Goal: Task Accomplishment & Management: Manage account settings

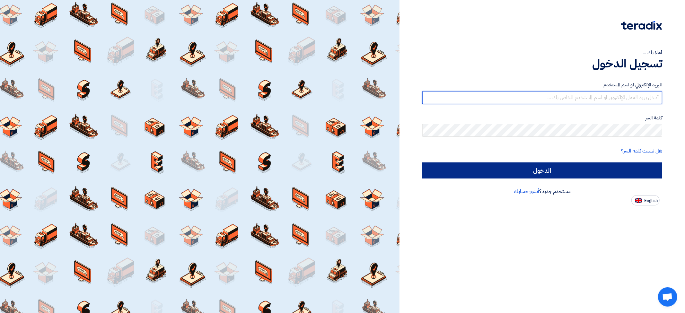
type input "[EMAIL_ADDRESS][DOMAIN_NAME]"
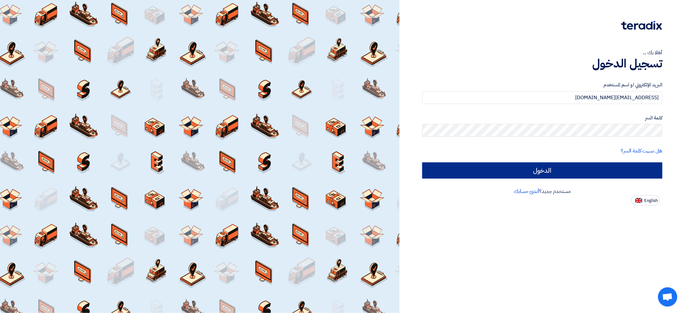
click at [553, 170] on input "الدخول" at bounding box center [542, 170] width 240 height 16
click at [536, 169] on input "الدخول" at bounding box center [542, 170] width 240 height 16
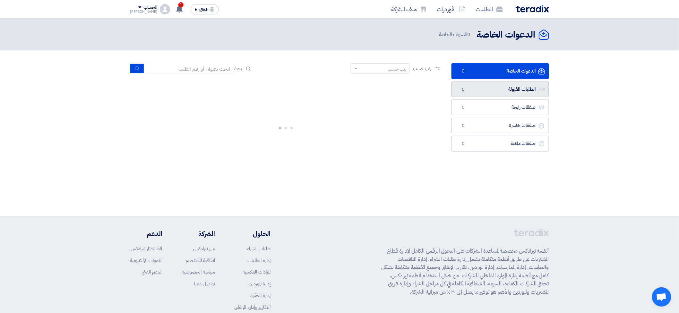
click at [507, 93] on link "الطلبات المقبولة الطلبات المقبولة 0" at bounding box center [501, 90] width 98 height 16
click at [519, 85] on link "الطلبات المقبولة الطلبات المقبولة 12" at bounding box center [501, 90] width 98 height 16
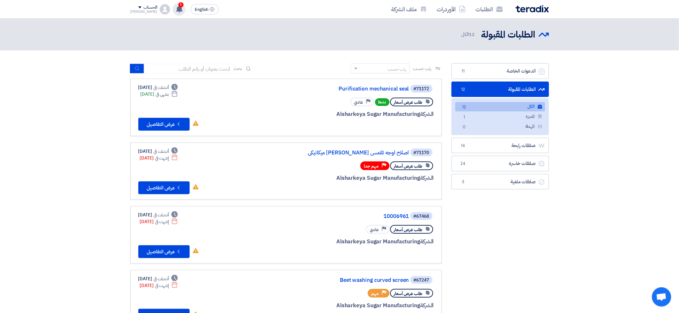
click at [183, 8] on use at bounding box center [179, 8] width 6 height 7
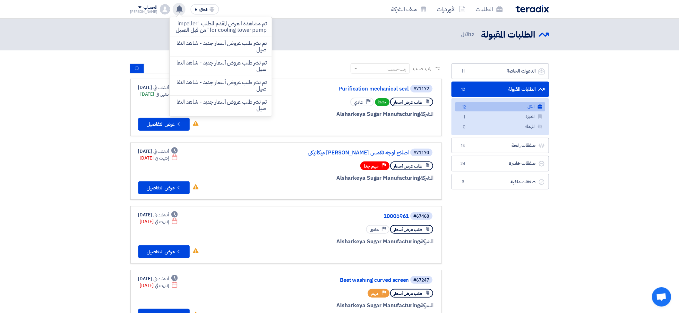
click at [183, 8] on use at bounding box center [179, 8] width 6 height 7
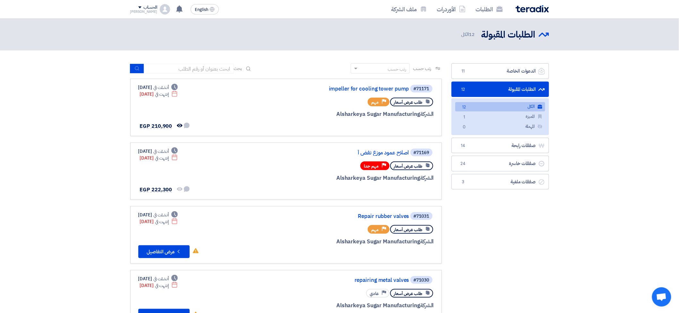
click at [496, 104] on link "الكل الكل 12" at bounding box center [501, 106] width 90 height 9
